Goal: Check status: Check status

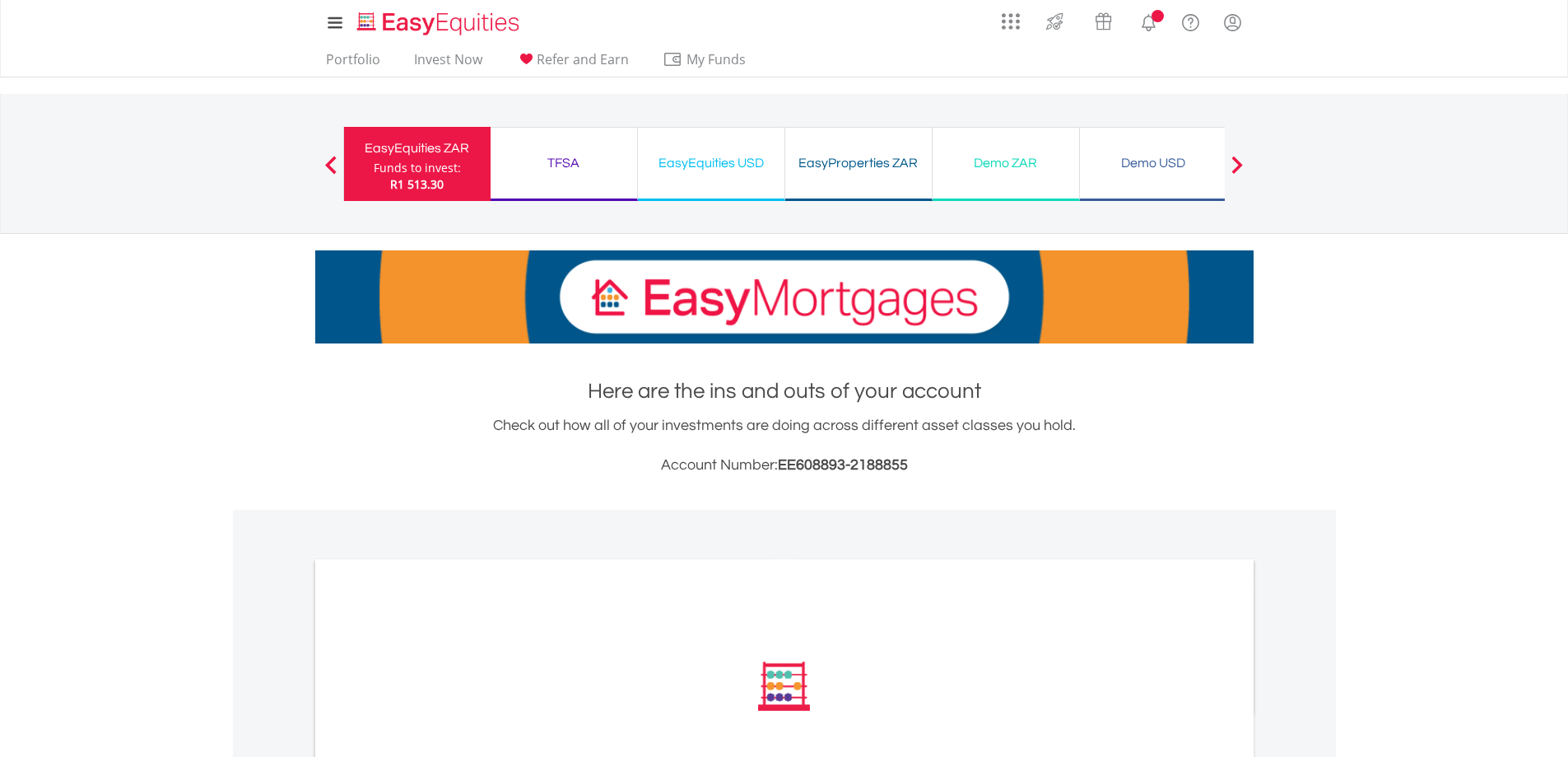
scroll to position [412, 0]
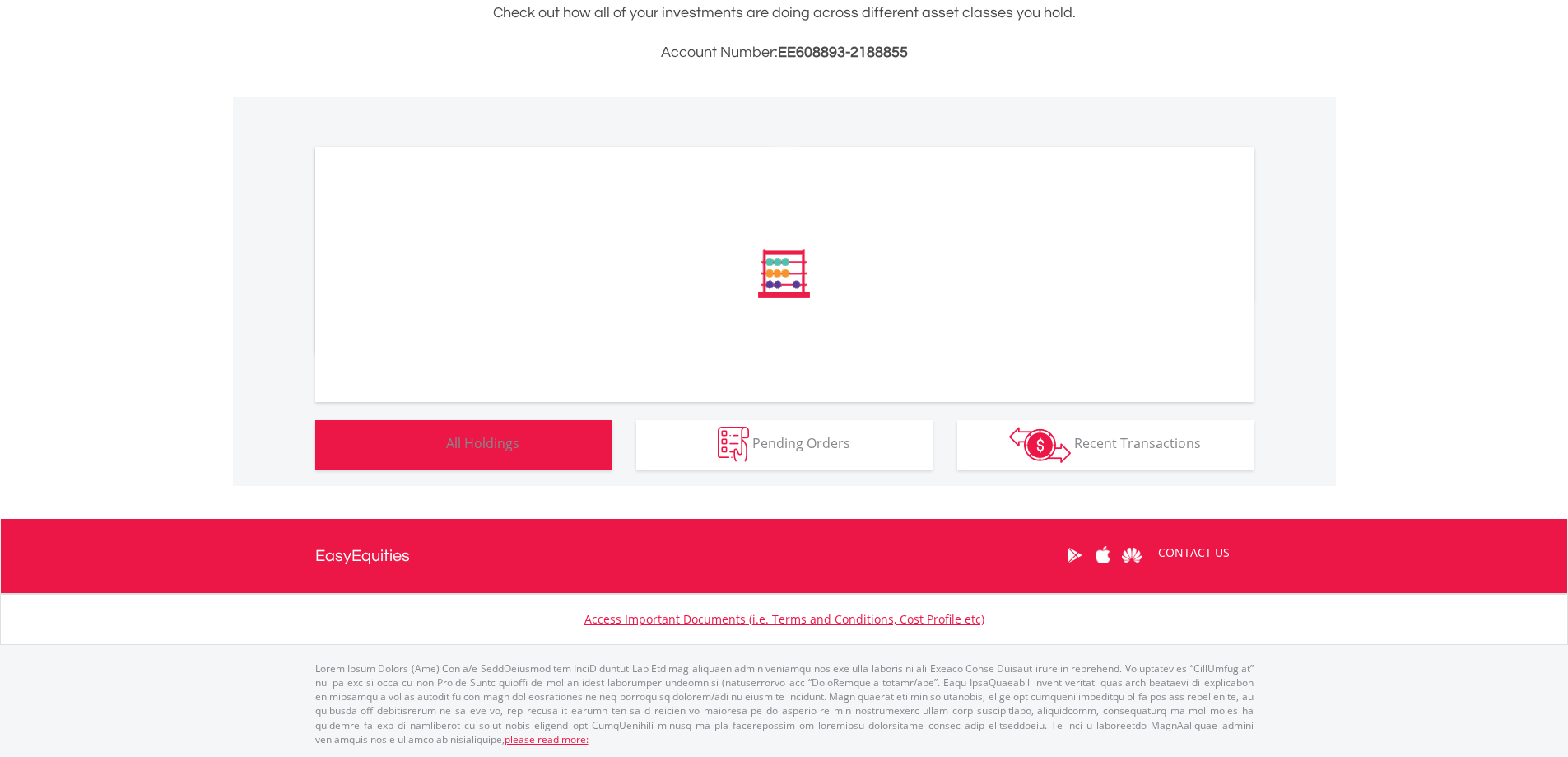
click at [450, 453] on button "Holdings All Holdings" at bounding box center [463, 444] width 297 height 49
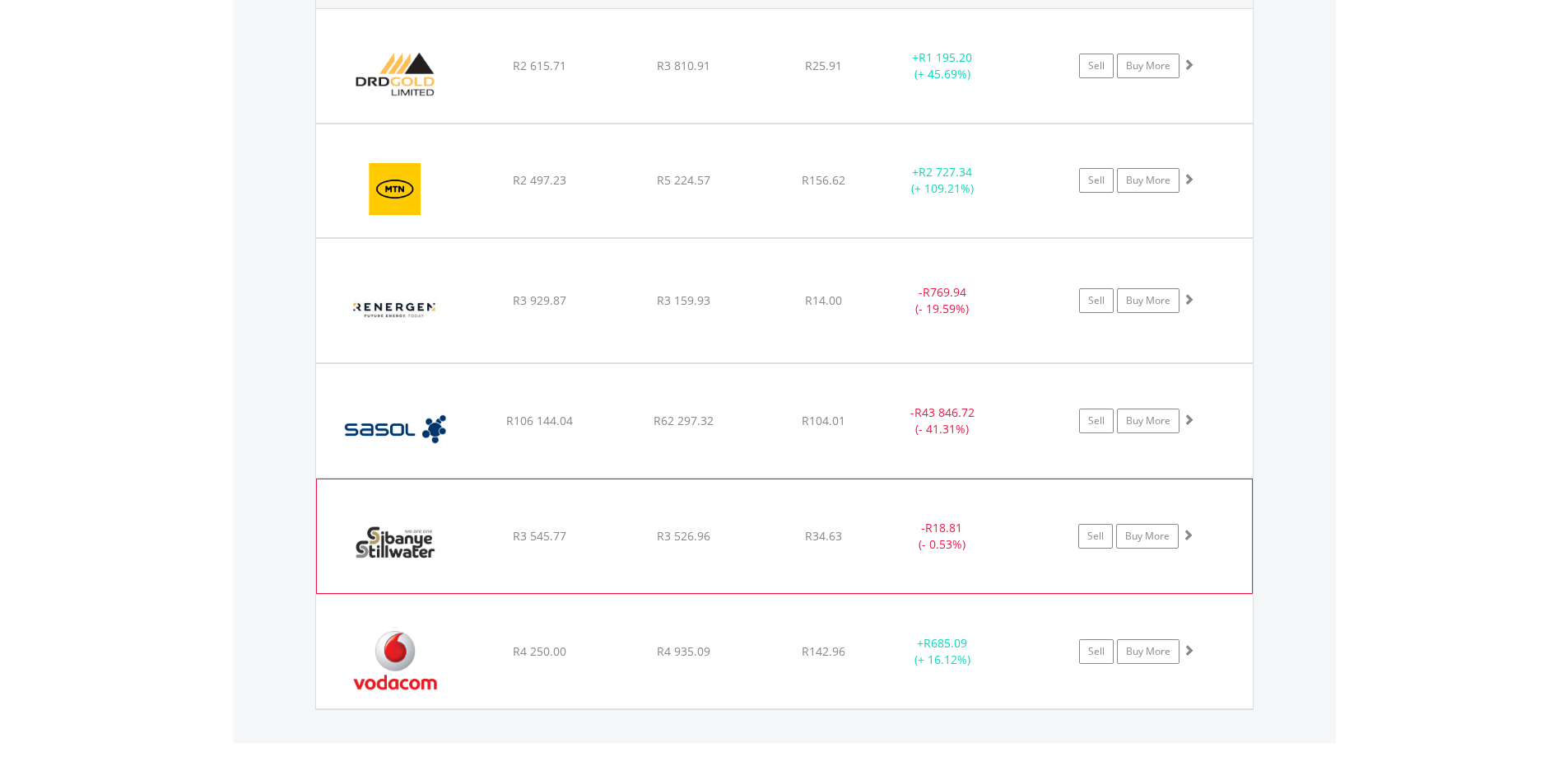
scroll to position [1364, 0]
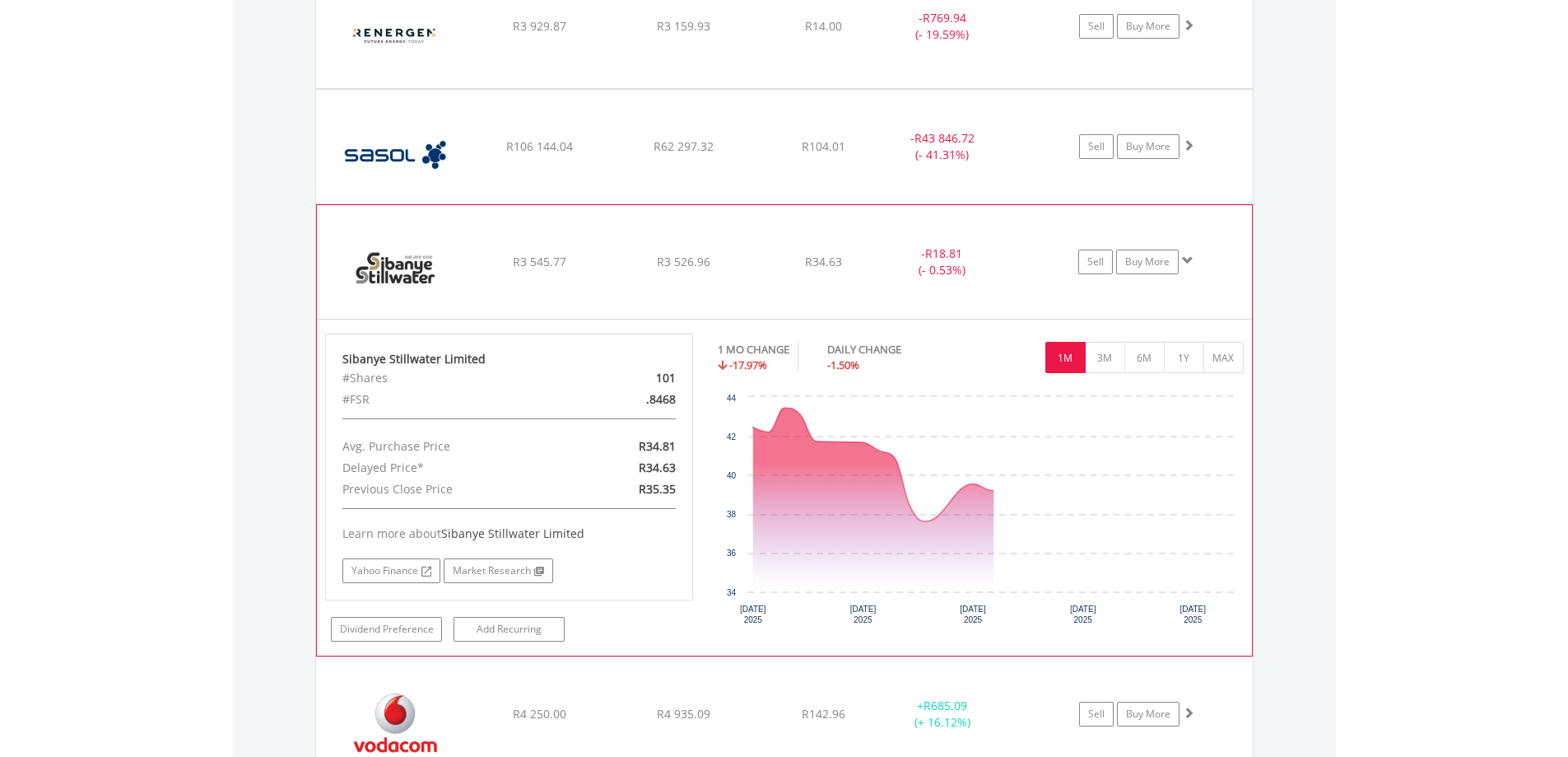
scroll to position [1610, 0]
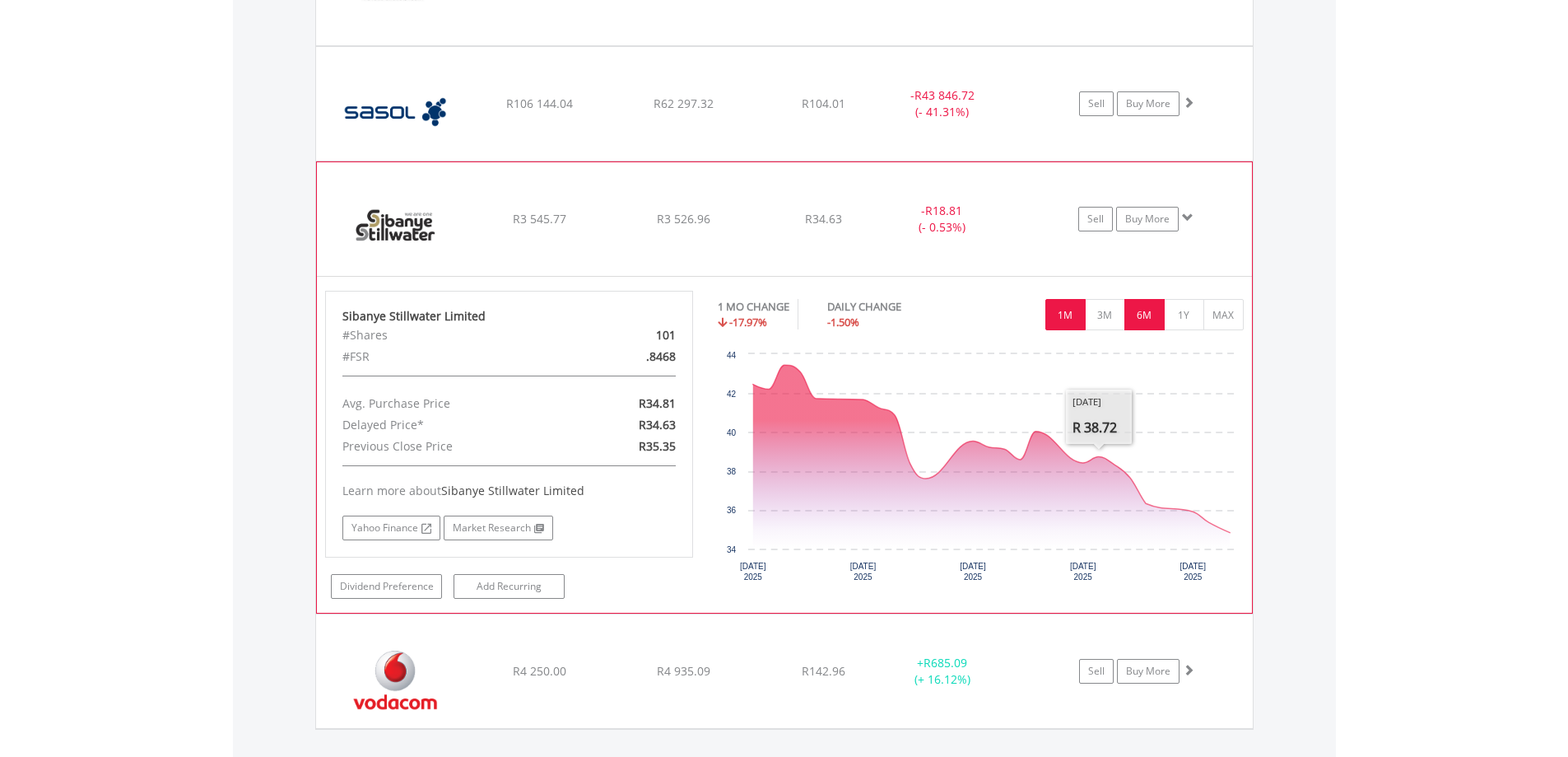
click at [1148, 317] on button "6M" at bounding box center [1144, 315] width 41 height 32
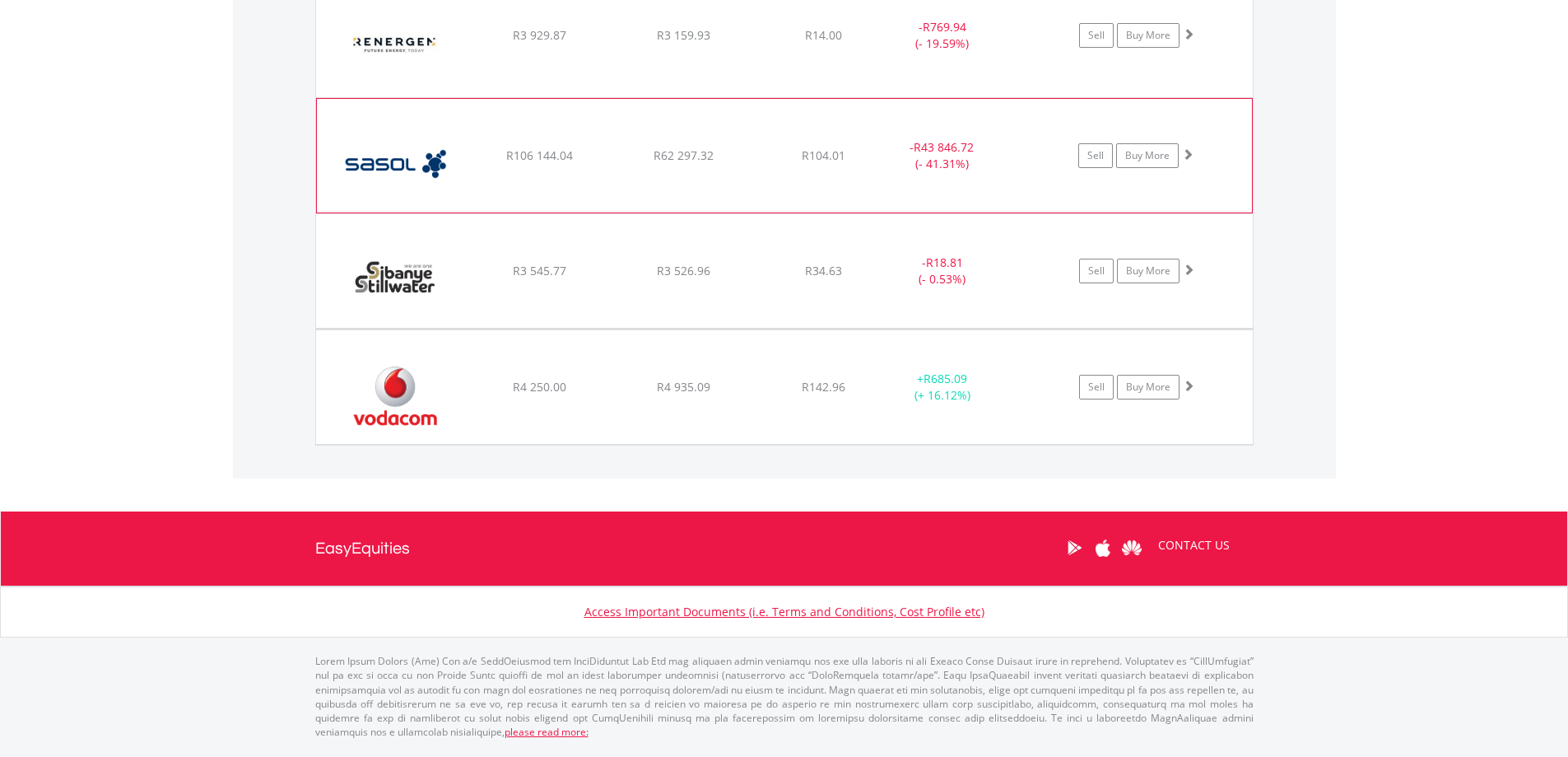
scroll to position [1551, 0]
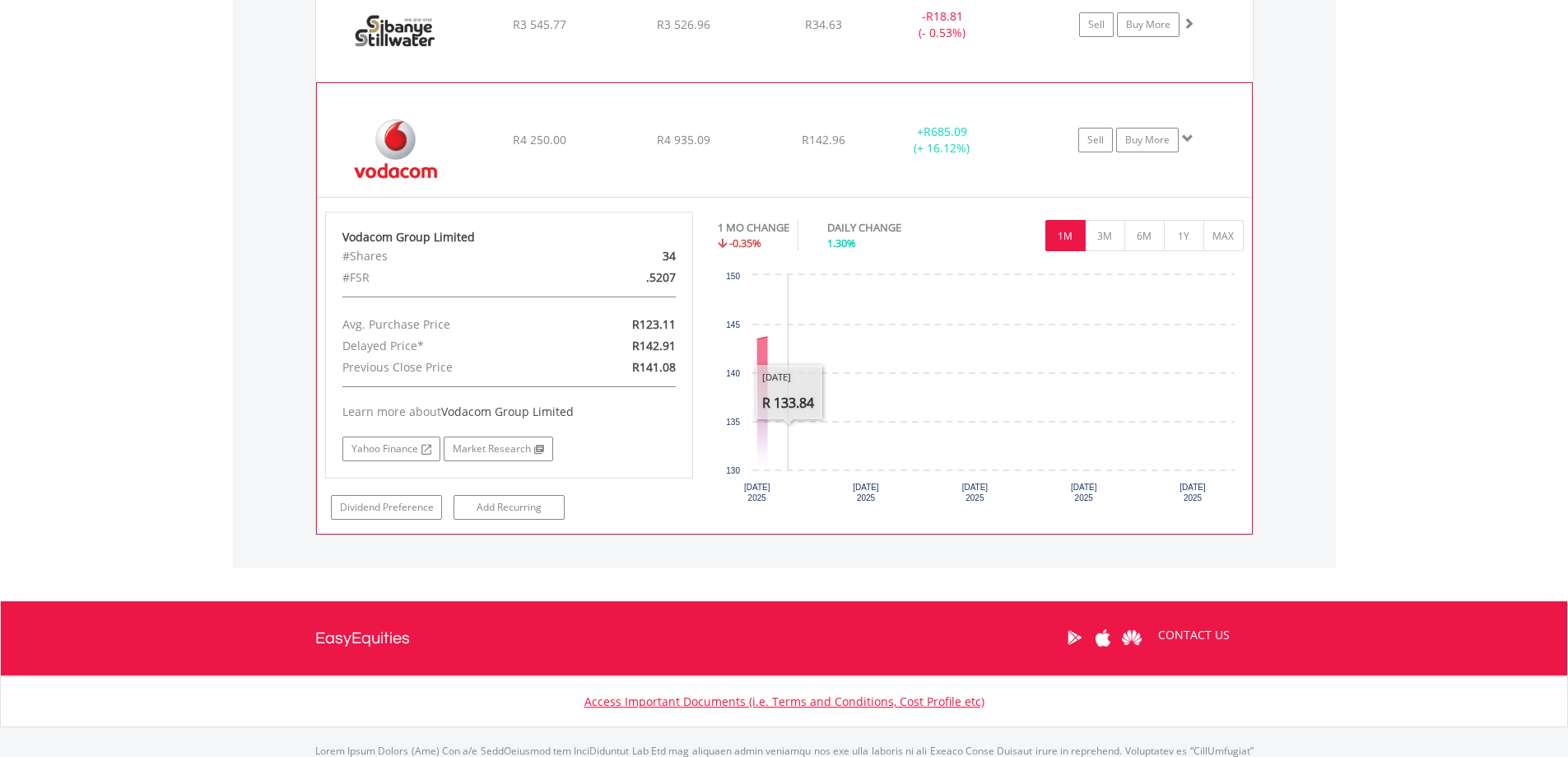
scroll to position [1857, 0]
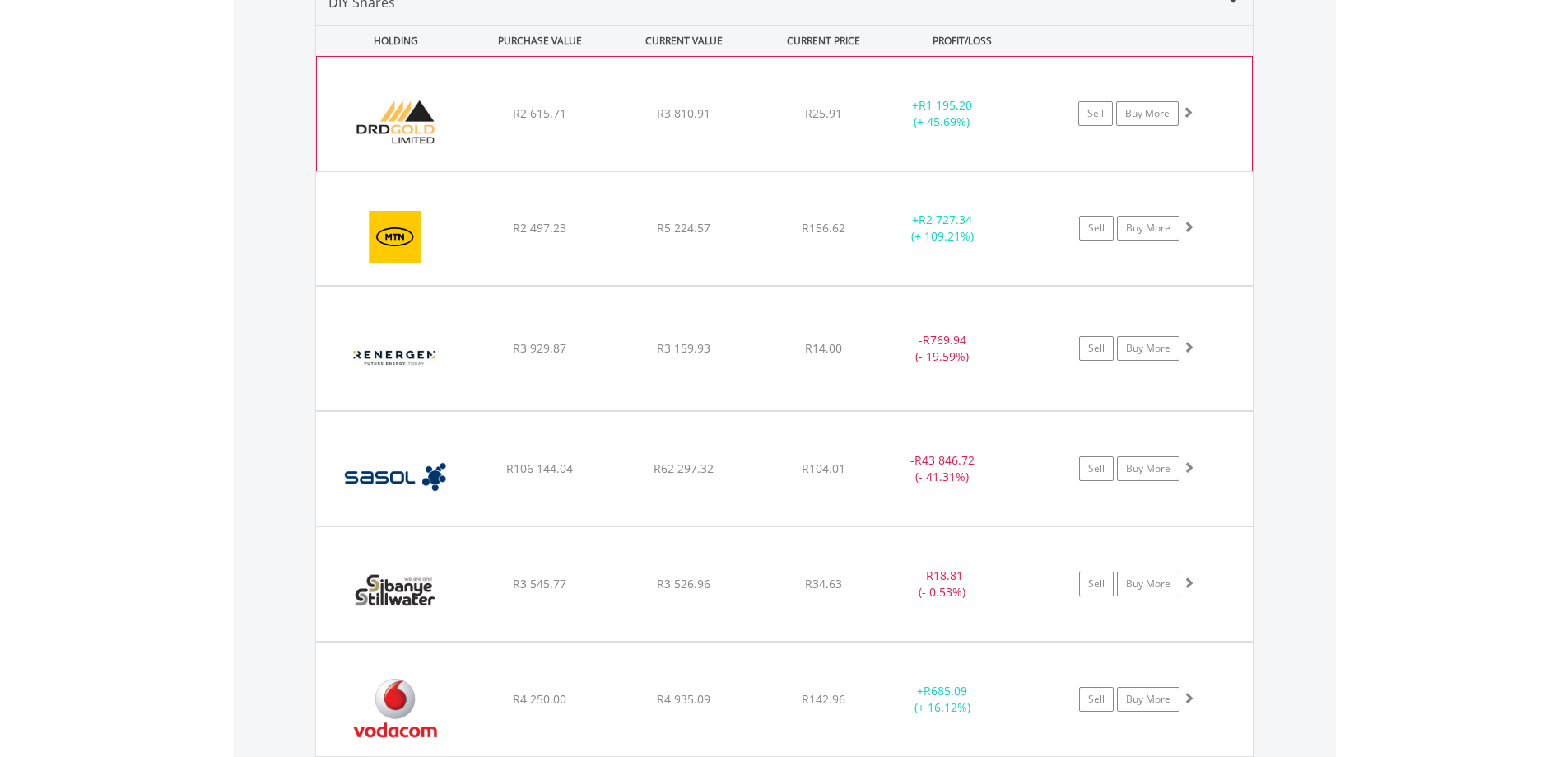
scroll to position [1221, 0]
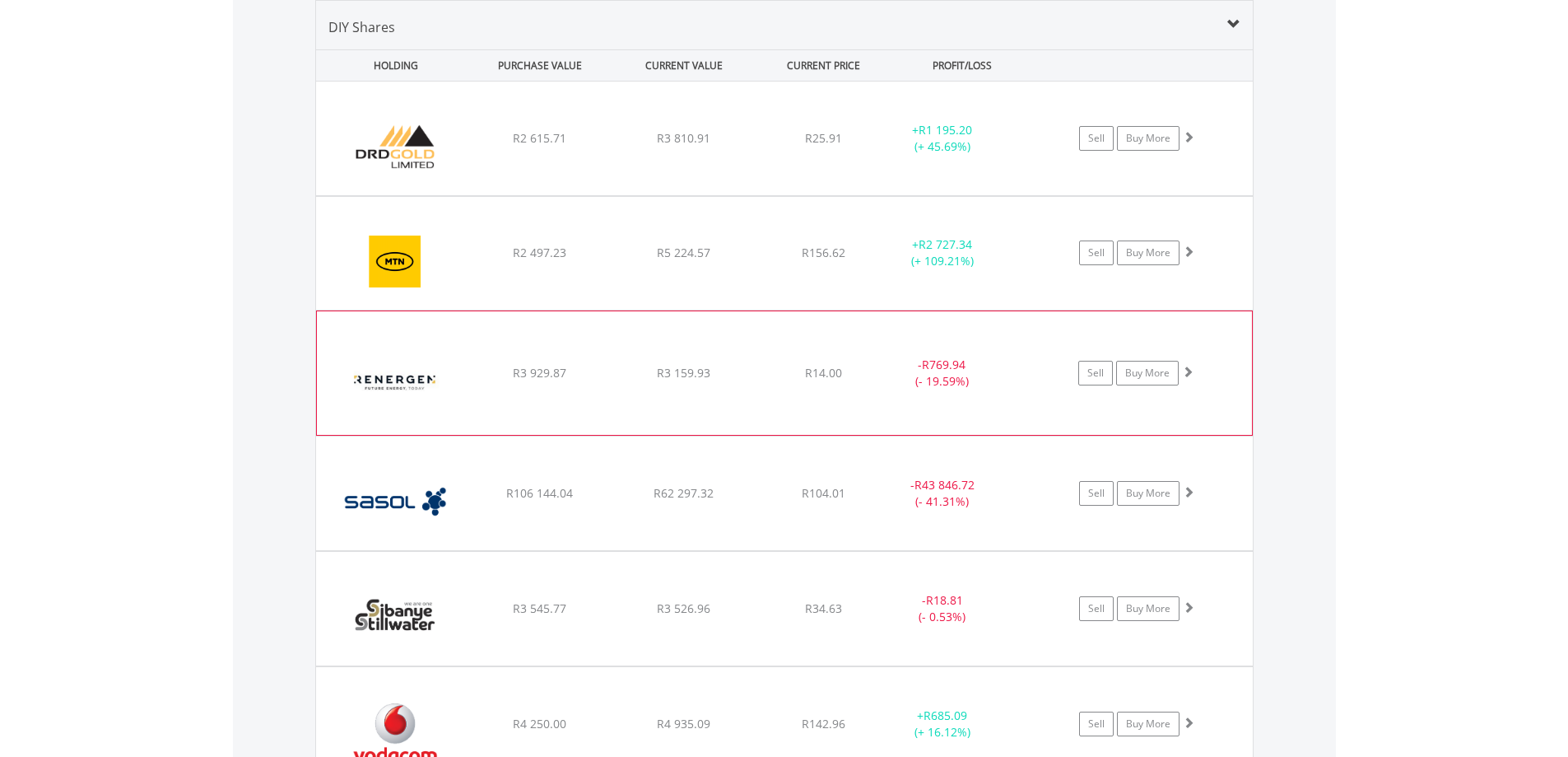
click at [653, 146] on div "R3 159.93" at bounding box center [683, 139] width 140 height 17
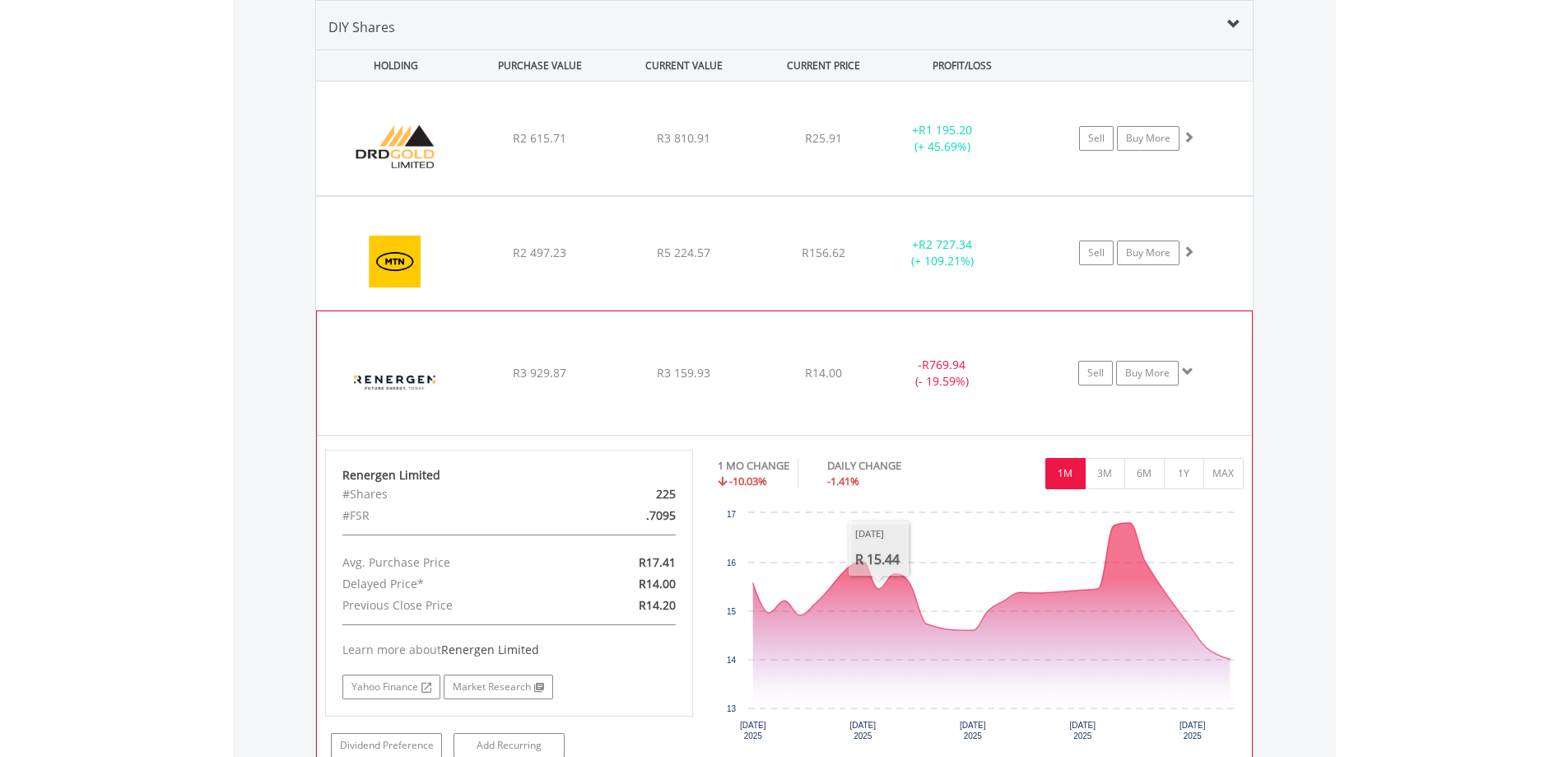
click at [629, 146] on div "R3 159.93" at bounding box center [683, 139] width 140 height 17
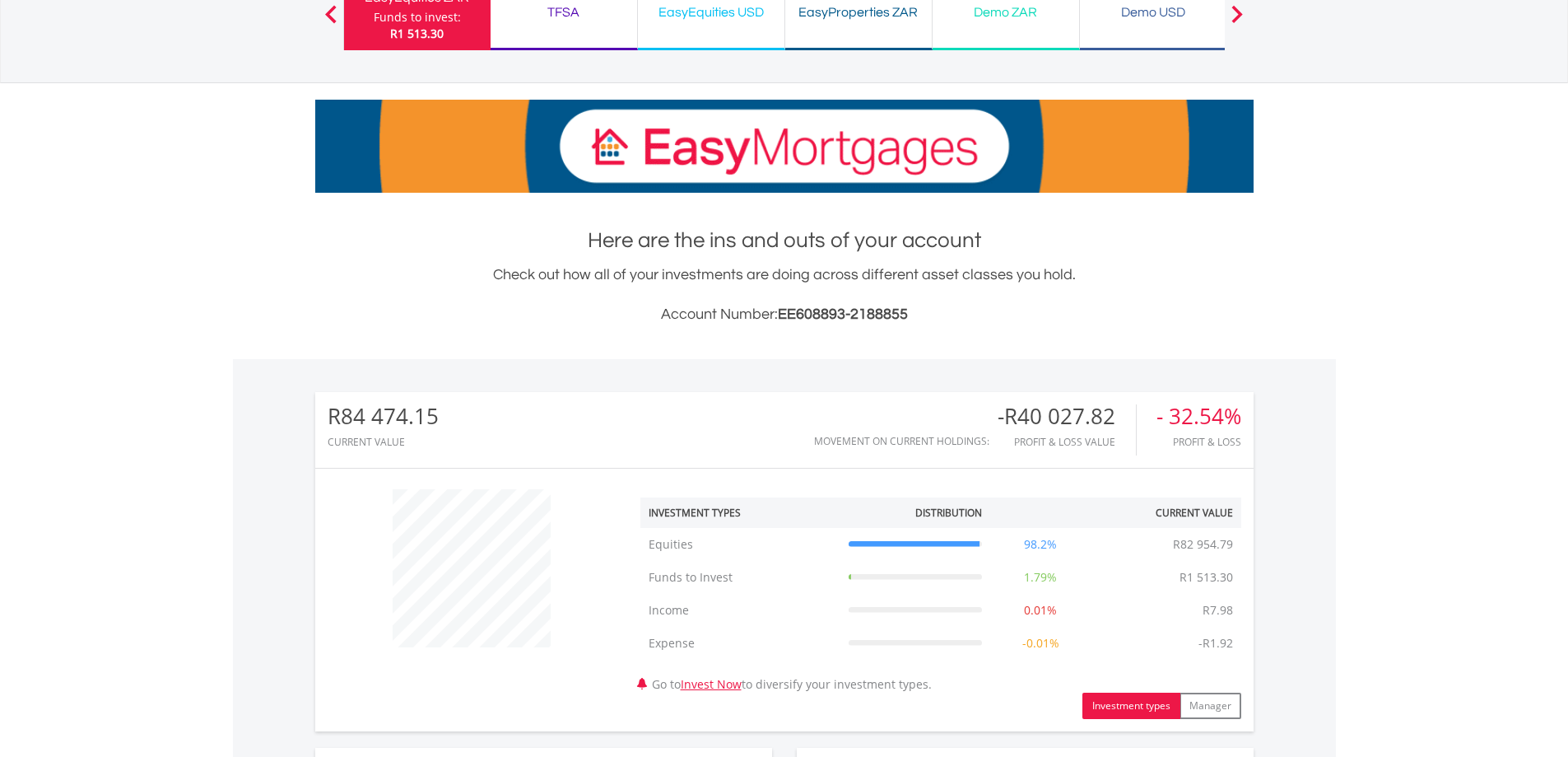
scroll to position [0, 0]
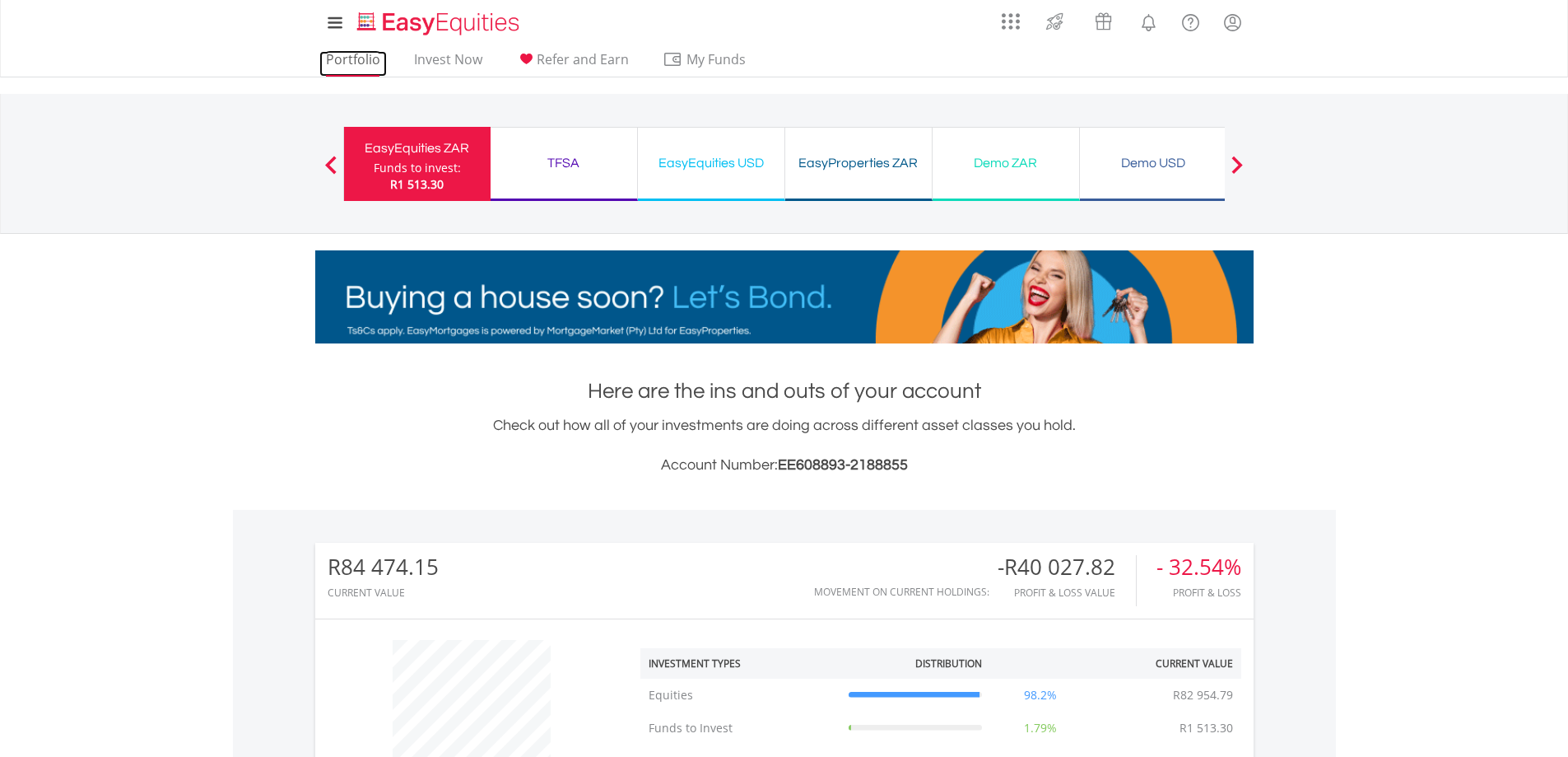
click at [341, 65] on link "Portfolio" at bounding box center [352, 63] width 67 height 26
